Goal: Information Seeking & Learning: Learn about a topic

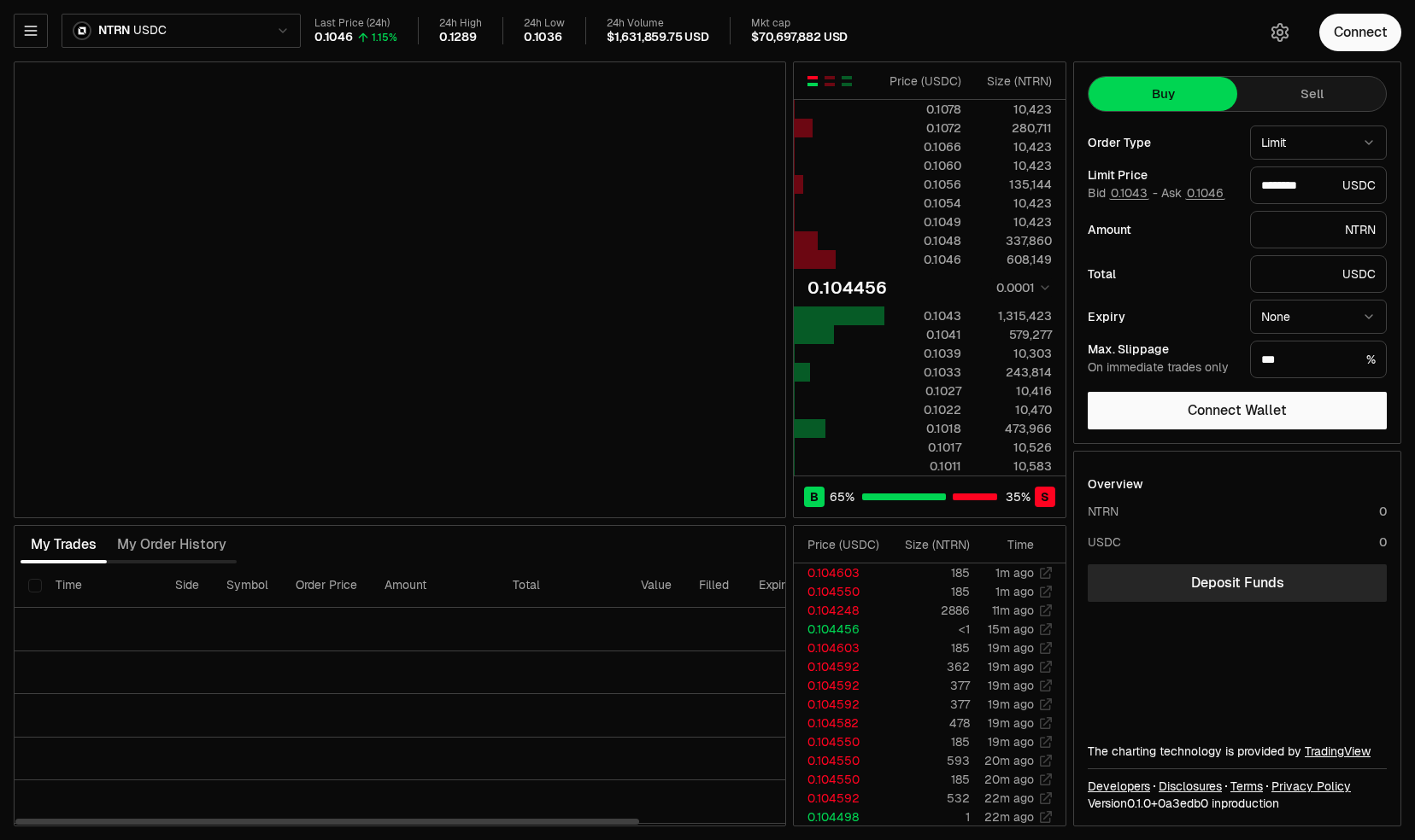
click at [638, 541] on div "My Trades My Order History" at bounding box center [399, 545] width 772 height 37
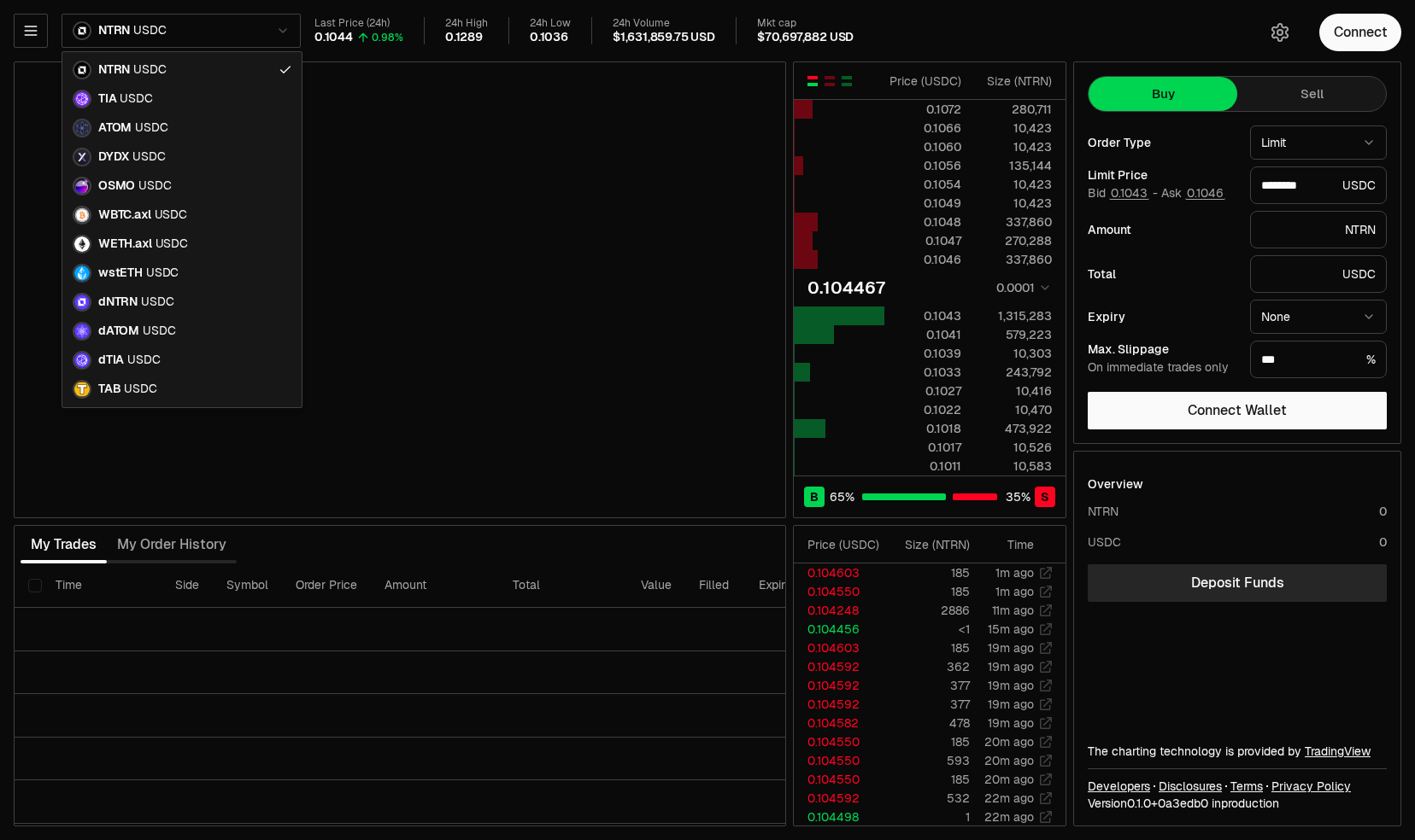
click at [191, 32] on html "Neutron Balance Earn Supervaults Bridge Orderbook Stake Ecosystem Governance Do…" at bounding box center [707, 420] width 1415 height 840
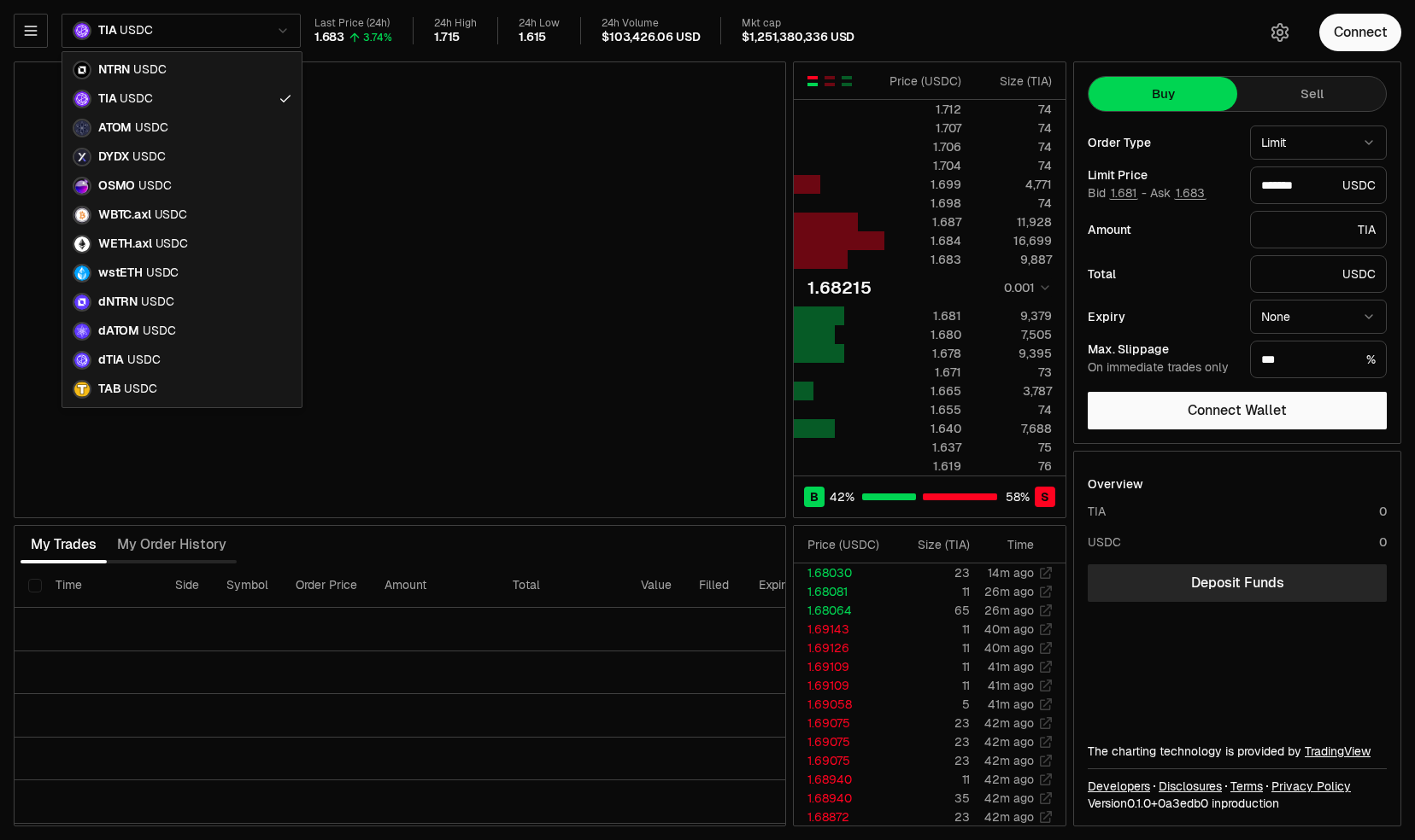
click at [243, 17] on html "Neutron Balance Earn Supervaults Bridge Orderbook Stake Ecosystem Governance Do…" at bounding box center [707, 420] width 1415 height 840
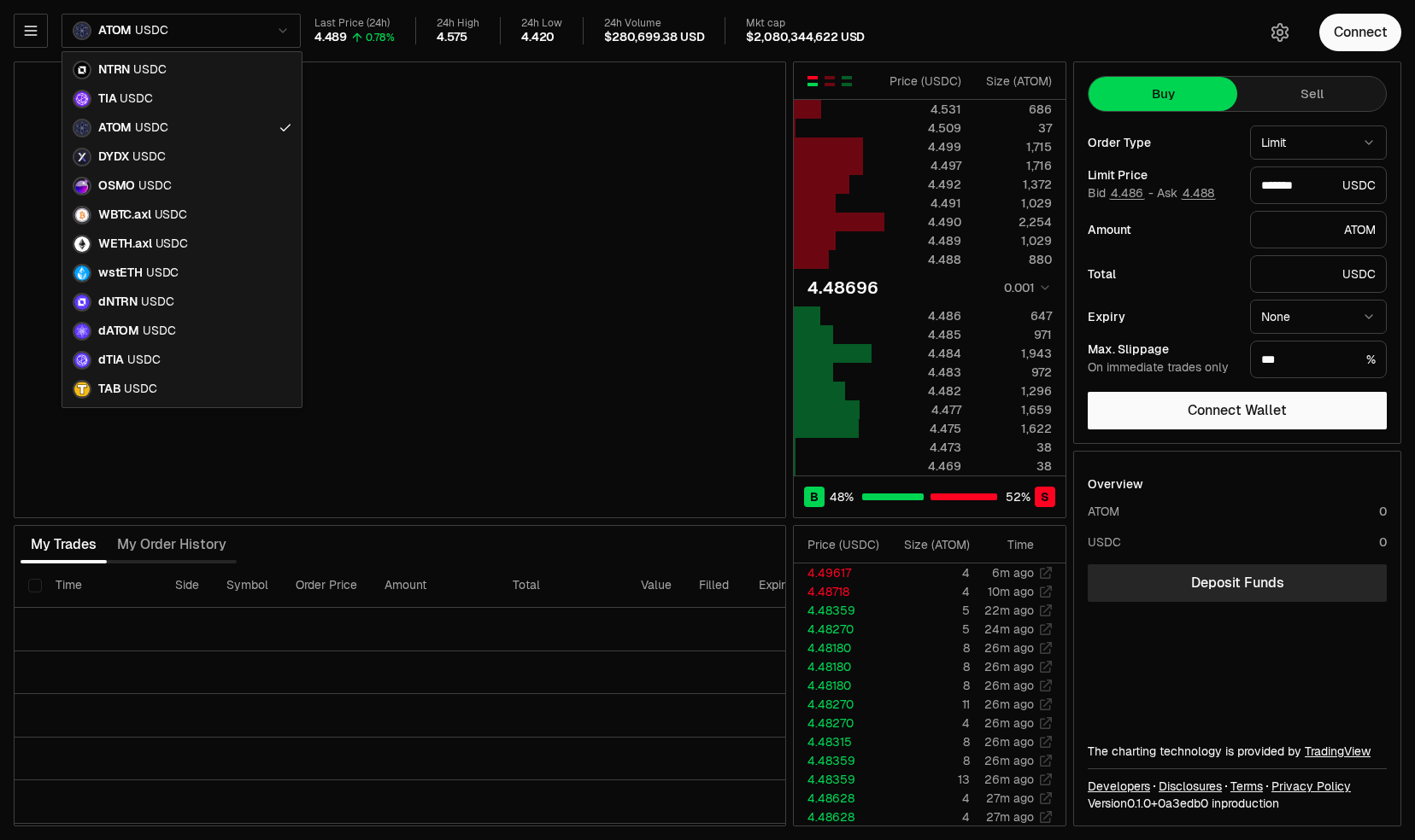
click at [224, 29] on html "Neutron Balance Earn Supervaults Bridge Orderbook Stake Ecosystem Governance Do…" at bounding box center [707, 420] width 1415 height 840
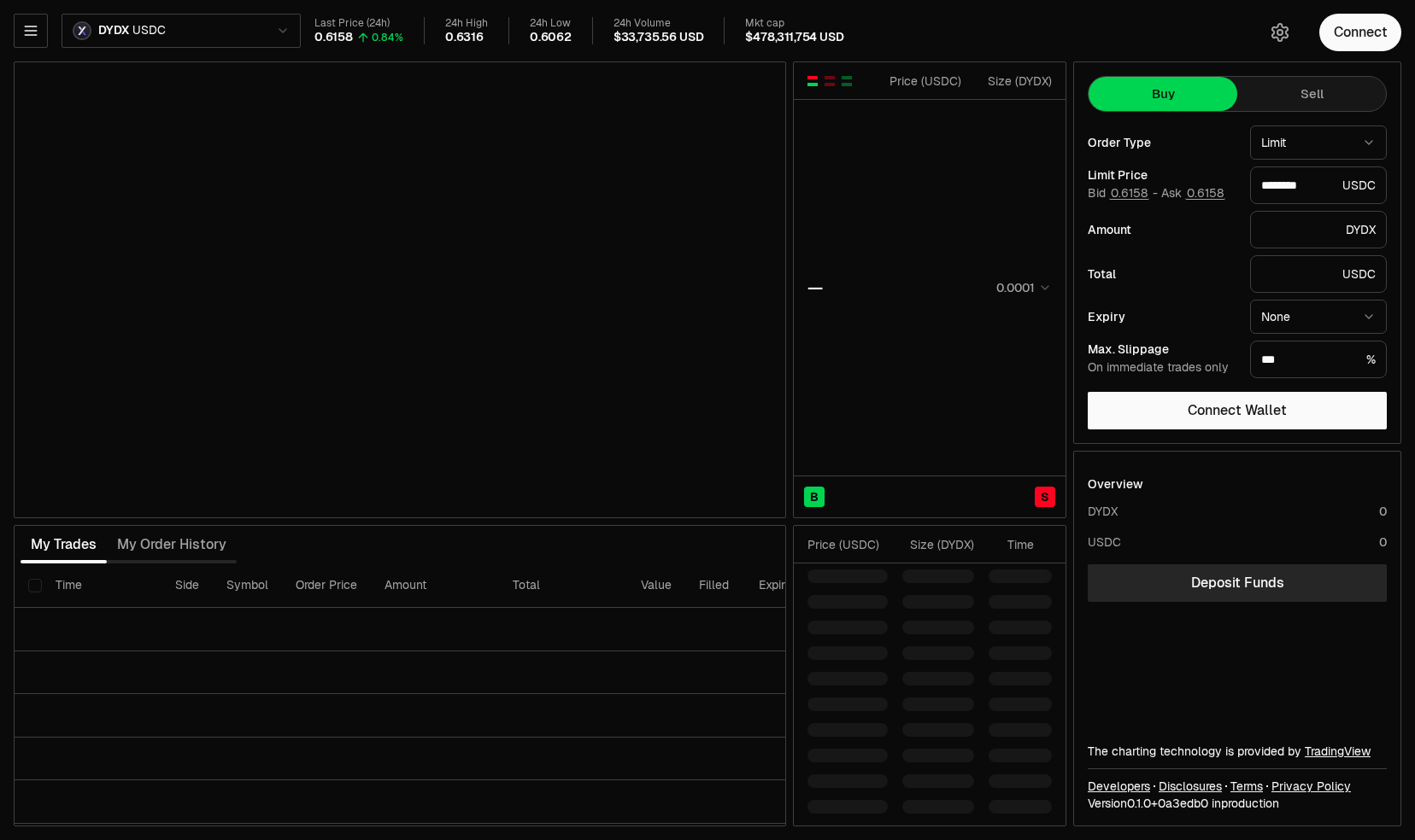
click at [205, 31] on html "Neutron Balance Earn Supervaults Bridge Orderbook Stake Ecosystem Governance Do…" at bounding box center [707, 420] width 1415 height 840
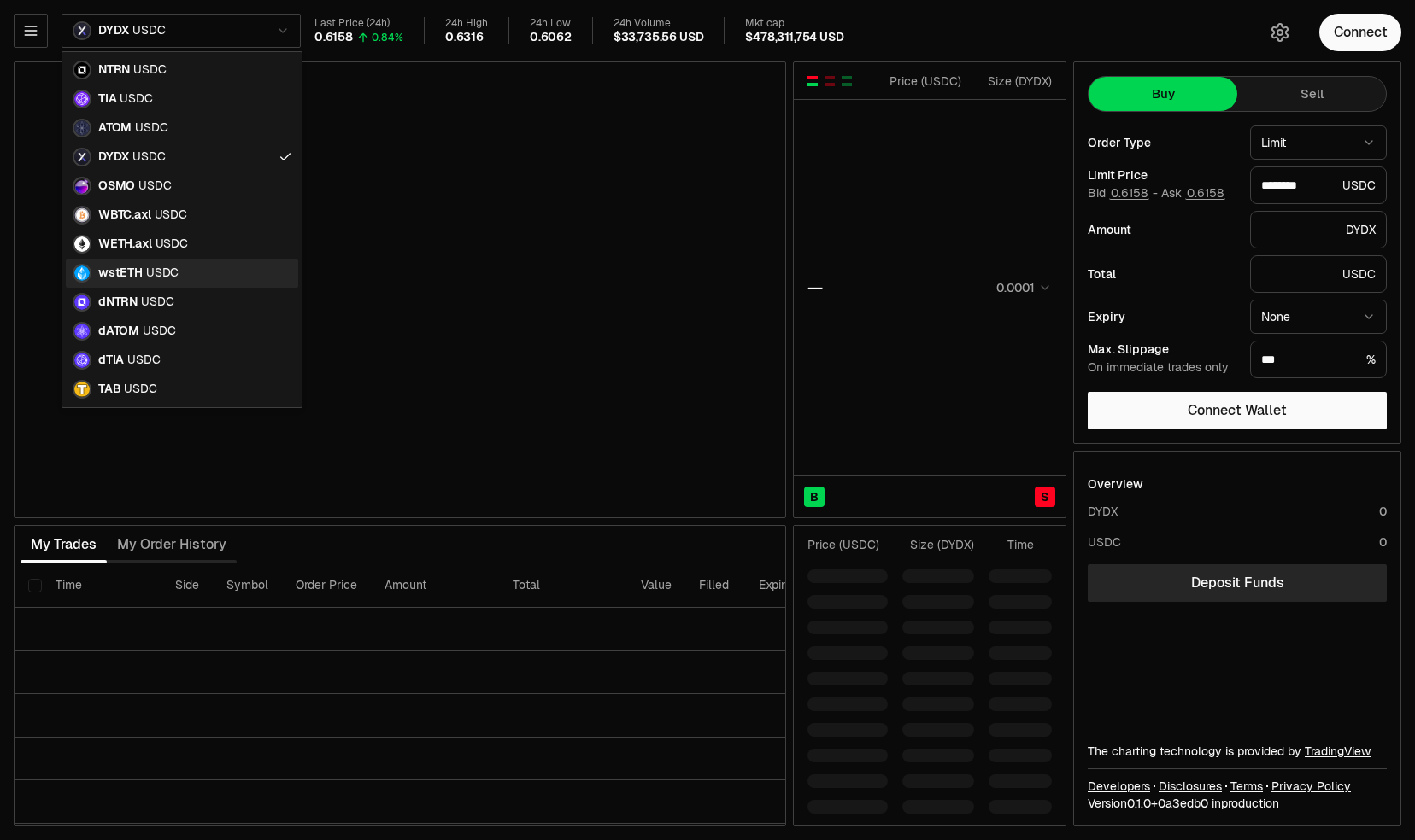
type input "********"
